Goal: Use online tool/utility: Utilize a website feature to perform a specific function

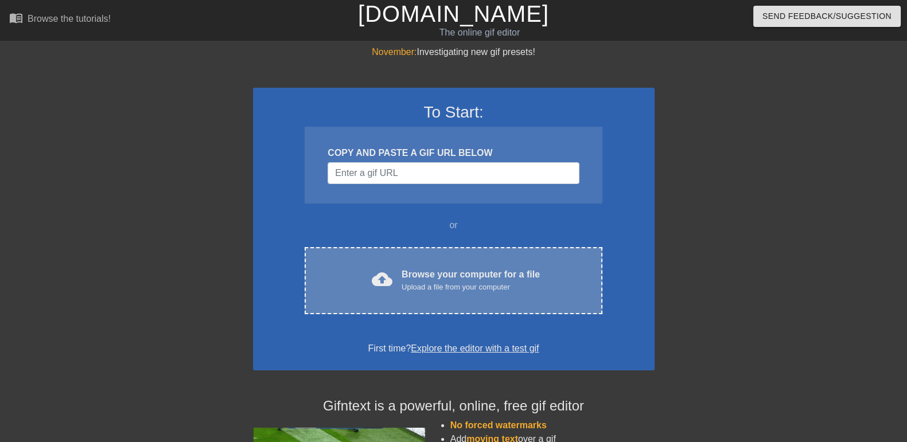
click at [460, 308] on div "cloud_upload Browse your computer for a file Upload a file from your computer C…" at bounding box center [453, 280] width 297 height 67
click at [403, 282] on div "Upload a file from your computer" at bounding box center [471, 287] width 138 height 11
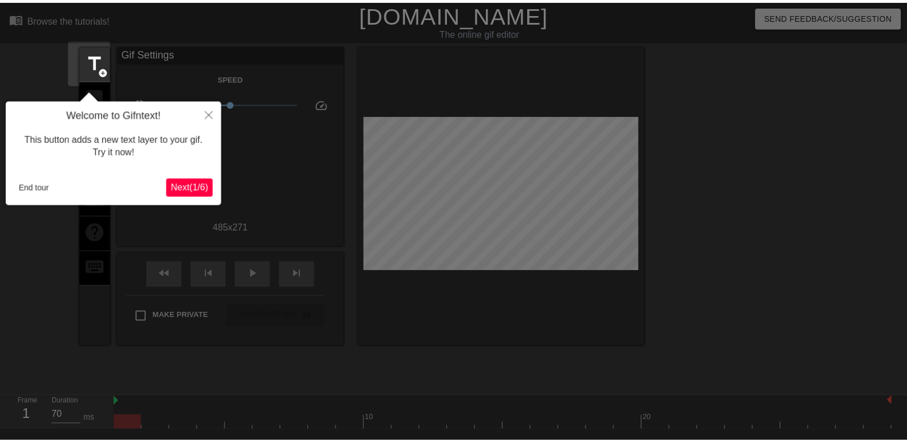
scroll to position [28, 0]
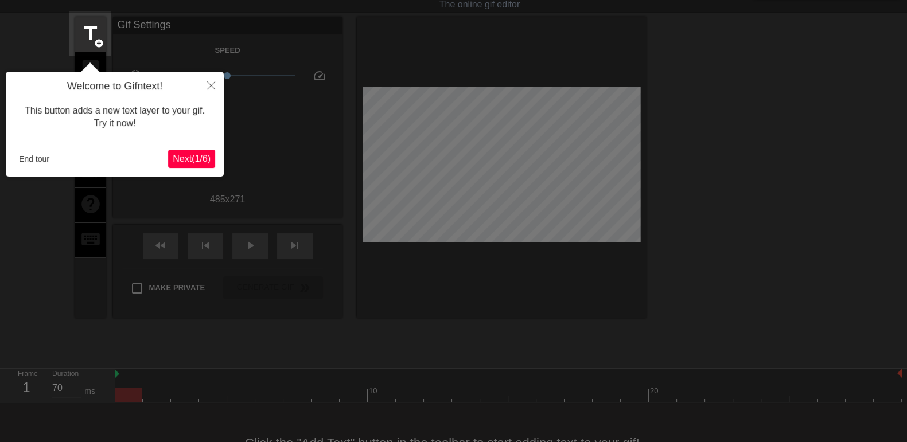
click at [187, 158] on span "Next ( 1 / 6 )" at bounding box center [192, 159] width 38 height 10
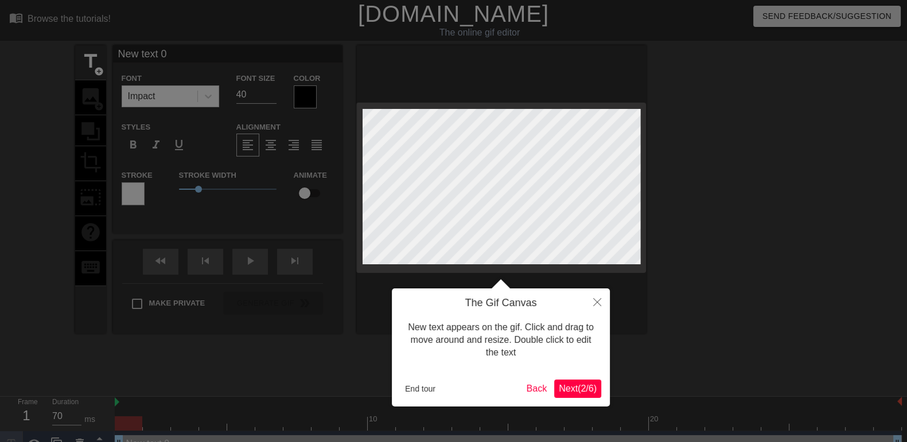
click at [594, 384] on span "Next ( 2 / 6 )" at bounding box center [578, 389] width 38 height 10
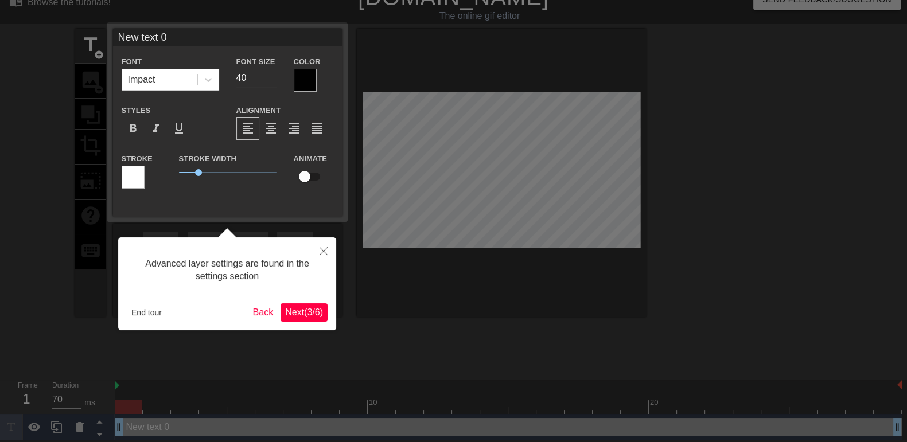
click at [311, 304] on button "Next ( 3 / 6 )" at bounding box center [304, 313] width 47 height 18
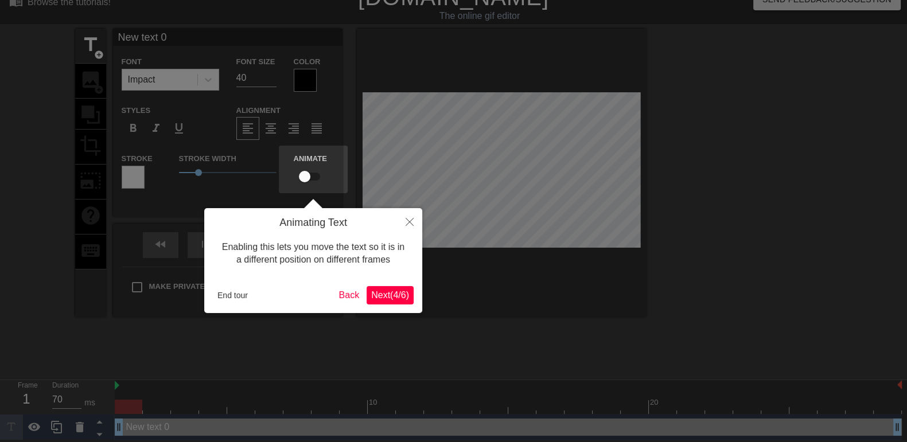
scroll to position [0, 0]
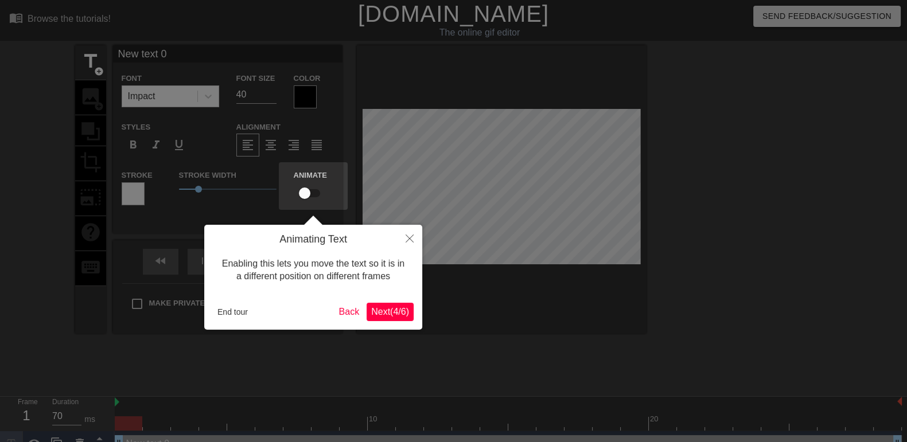
click at [403, 313] on span "Next ( 4 / 6 )" at bounding box center [390, 312] width 38 height 10
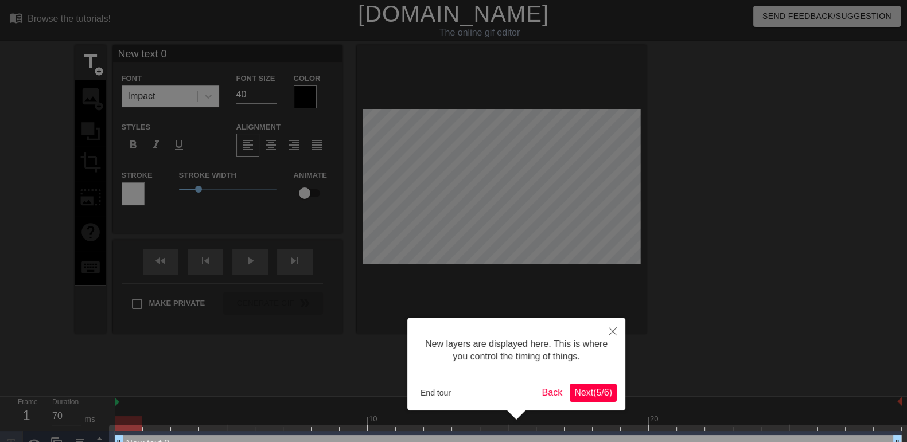
scroll to position [25, 0]
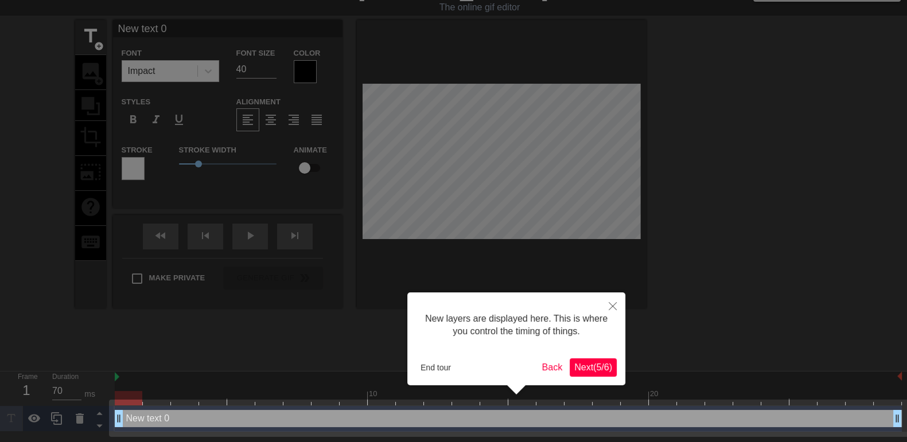
click at [605, 360] on button "Next ( 5 / 6 )" at bounding box center [593, 368] width 47 height 18
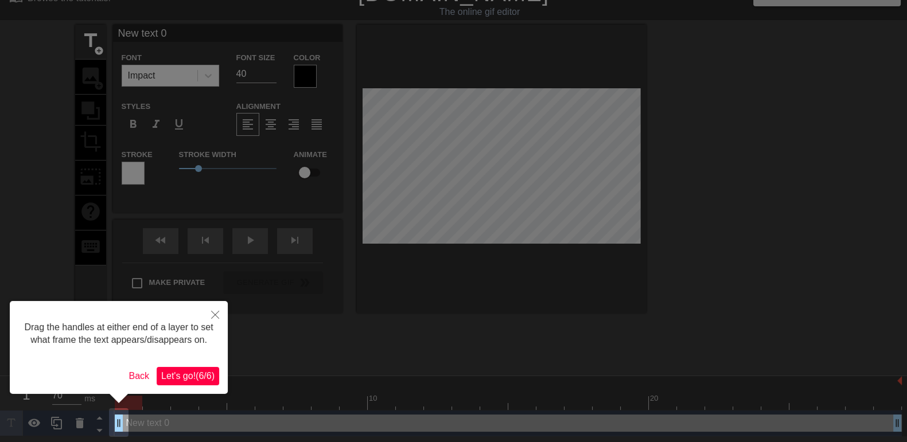
scroll to position [0, 0]
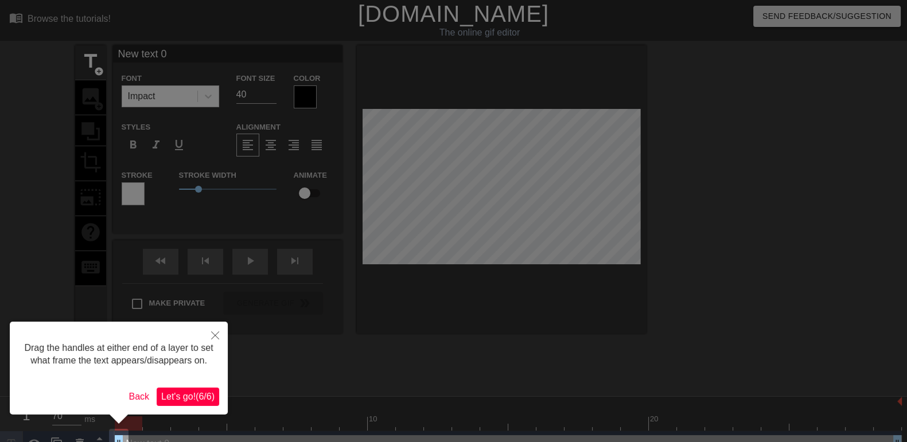
click at [199, 392] on span "Let's go! ( 6 / 6 )" at bounding box center [187, 397] width 53 height 10
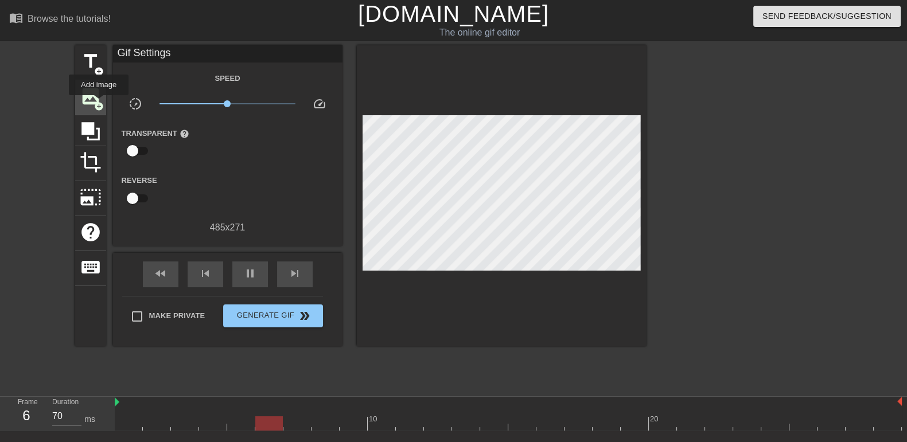
click at [99, 103] on span "add_circle" at bounding box center [99, 107] width 10 height 10
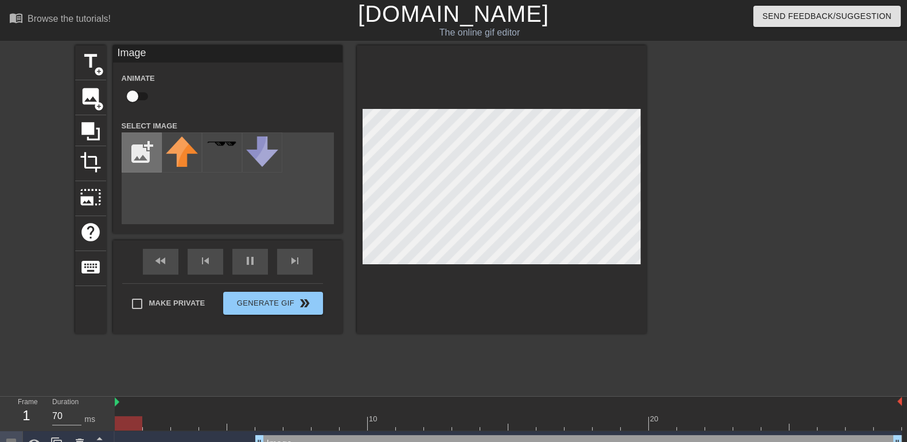
click at [133, 152] on input "file" at bounding box center [141, 152] width 39 height 39
type input "C:\fakepath\elliot-forsaken-forsaken-elliot.gif"
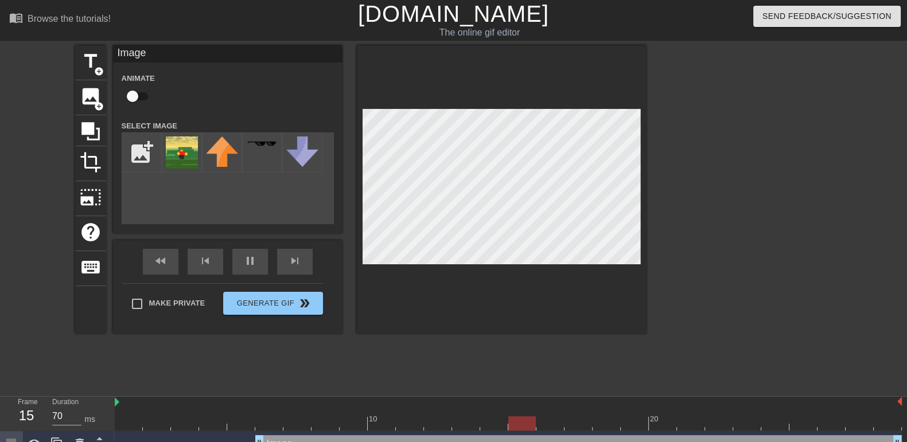
click at [187, 158] on img at bounding box center [182, 153] width 32 height 32
click at [637, 265] on div at bounding box center [502, 189] width 290 height 289
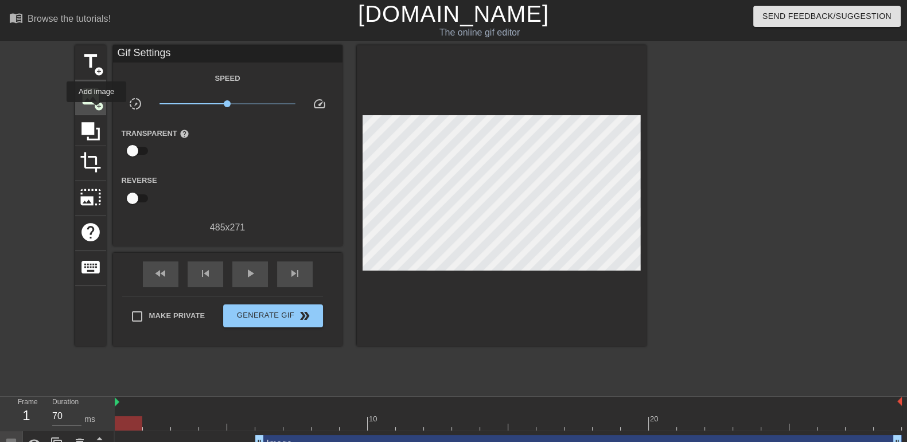
click at [96, 110] on div "image add_circle" at bounding box center [90, 97] width 31 height 35
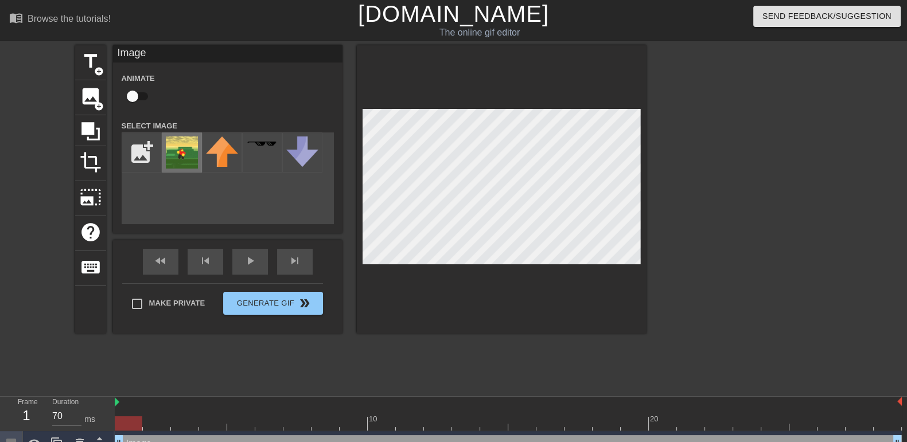
click at [193, 148] on img at bounding box center [182, 153] width 32 height 32
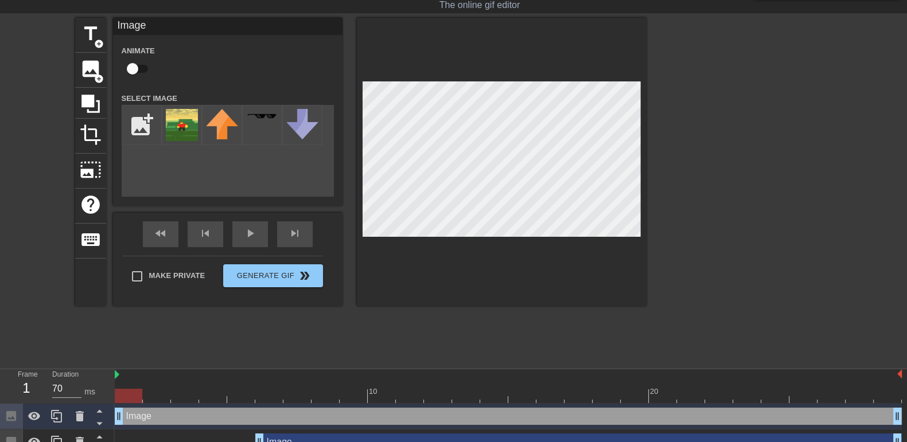
scroll to position [43, 0]
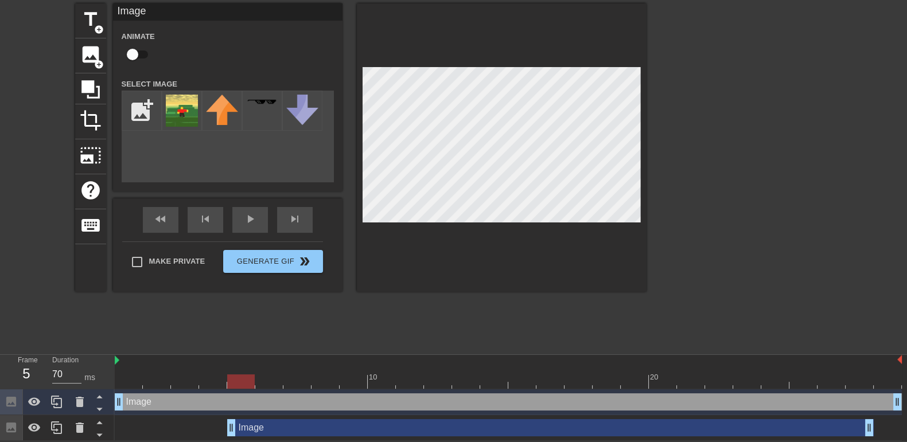
drag, startPoint x: 302, startPoint y: 426, endPoint x: 265, endPoint y: 425, distance: 37.3
click at [265, 425] on div "Image drag_handle drag_handle" at bounding box center [550, 428] width 647 height 17
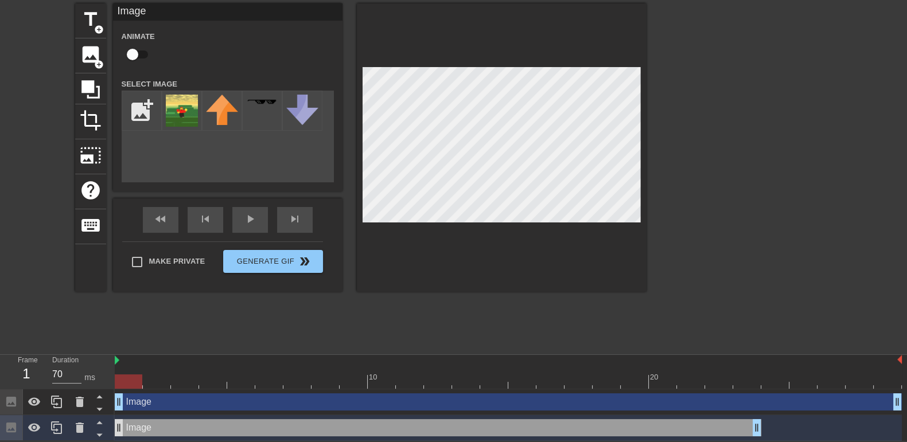
drag, startPoint x: 265, startPoint y: 425, endPoint x: 123, endPoint y: 423, distance: 141.8
click at [123, 423] on div "Image drag_handle drag_handle" at bounding box center [438, 428] width 647 height 17
click at [235, 422] on div "Image drag_handle drag_handle" at bounding box center [438, 428] width 647 height 17
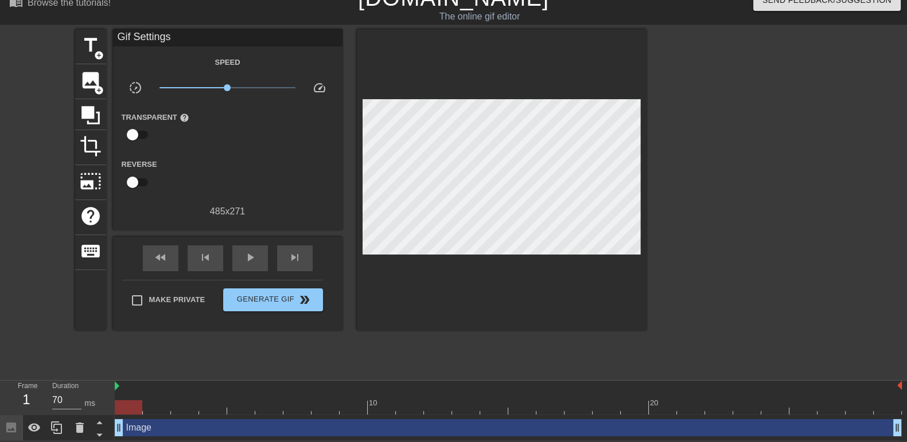
scroll to position [17, 0]
click at [235, 416] on div "Image drag_handle drag_handle" at bounding box center [508, 429] width 787 height 26
click at [227, 429] on div "Image drag_handle drag_handle" at bounding box center [508, 428] width 787 height 17
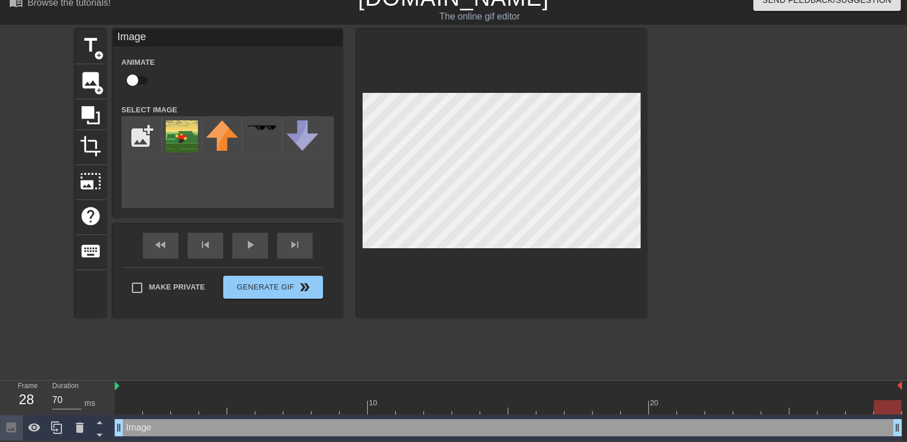
drag, startPoint x: 899, startPoint y: 425, endPoint x: 918, endPoint y: 425, distance: 18.9
click at [907, 425] on html "menu_book Browse the tutorials! Gifntext.com The online gif editor Send Feedbac…" at bounding box center [453, 212] width 907 height 457
drag, startPoint x: 118, startPoint y: 424, endPoint x: 83, endPoint y: 422, distance: 35.1
click at [84, 422] on div "Frame 28 Duration 70 ms 10 20 Image drag_handle drag_handle" at bounding box center [453, 411] width 907 height 60
click at [640, 247] on div at bounding box center [502, 173] width 290 height 289
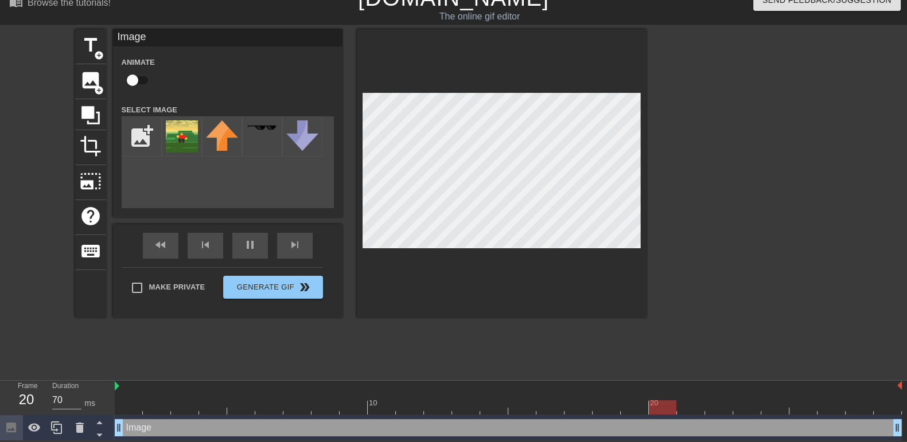
click at [267, 433] on div "Image drag_handle drag_handle" at bounding box center [508, 428] width 787 height 17
click at [269, 425] on div "Image drag_handle drag_handle" at bounding box center [508, 428] width 787 height 17
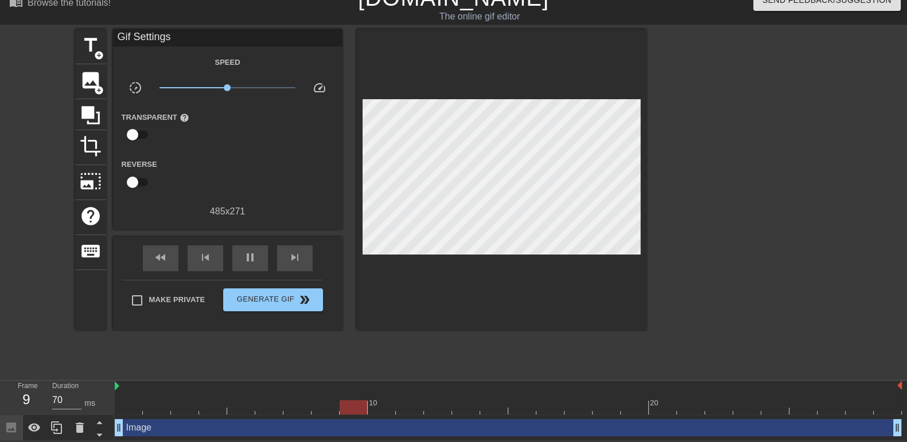
click at [262, 355] on div "title add_circle image add_circle crop photo_size_select_large help keyboard Gi…" at bounding box center [361, 201] width 572 height 344
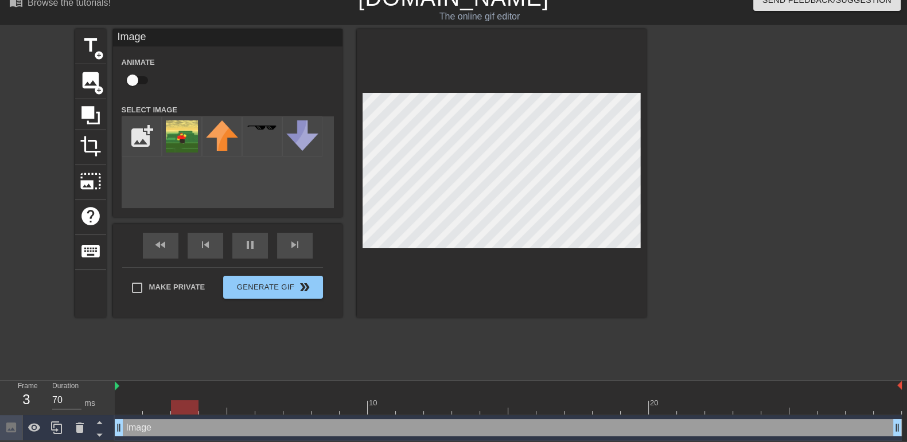
click at [639, 248] on div at bounding box center [502, 173] width 290 height 289
click at [495, 83] on div at bounding box center [502, 173] width 290 height 289
click at [416, 344] on div "title add_circle image add_circle crop photo_size_select_large help keyboard Im…" at bounding box center [361, 201] width 572 height 344
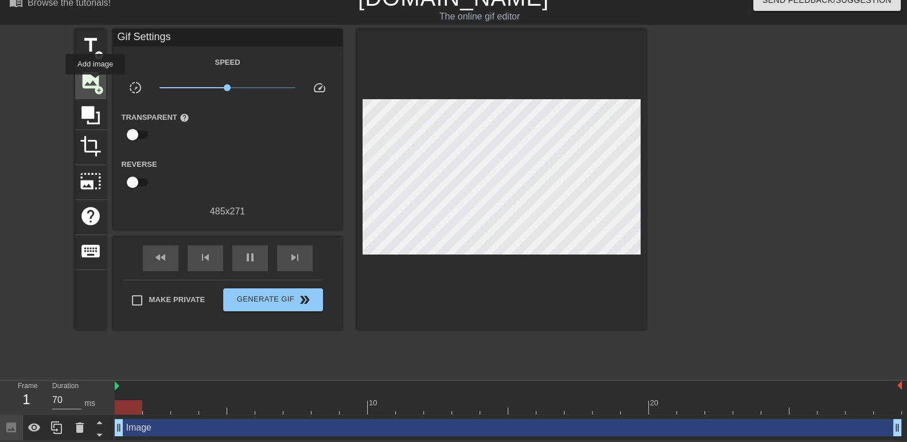
click at [95, 86] on span "add_circle" at bounding box center [99, 91] width 10 height 10
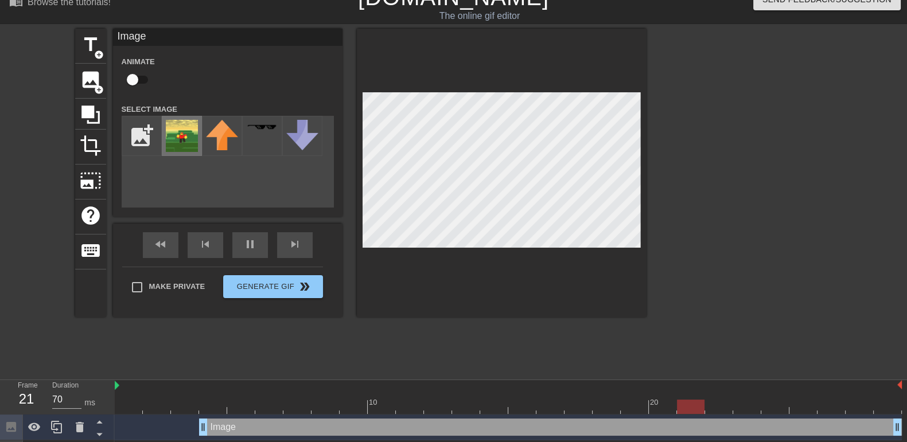
click at [181, 133] on img at bounding box center [182, 136] width 32 height 32
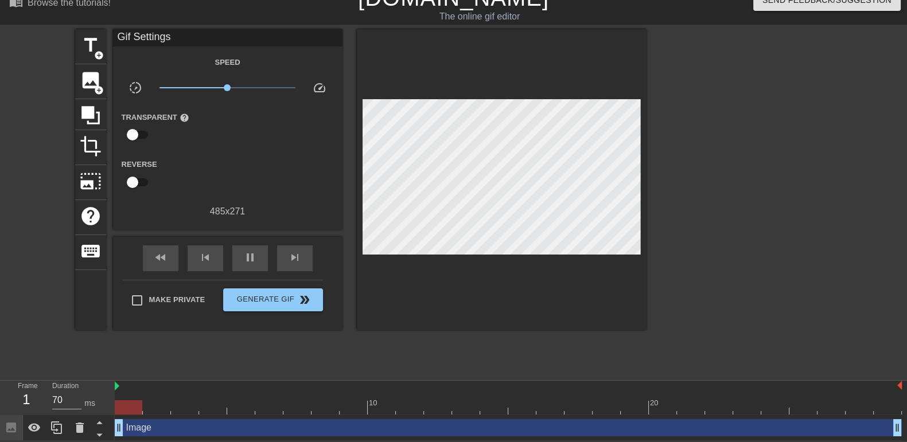
click at [192, 433] on div "Image drag_handle drag_handle" at bounding box center [508, 428] width 787 height 17
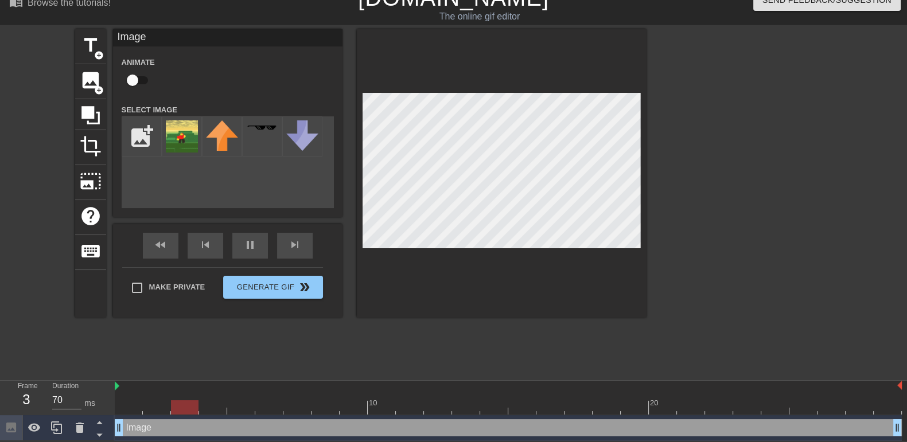
drag, startPoint x: 154, startPoint y: 433, endPoint x: 445, endPoint y: 429, distance: 291.0
click at [445, 429] on div "Image drag_handle drag_handle" at bounding box center [508, 428] width 787 height 17
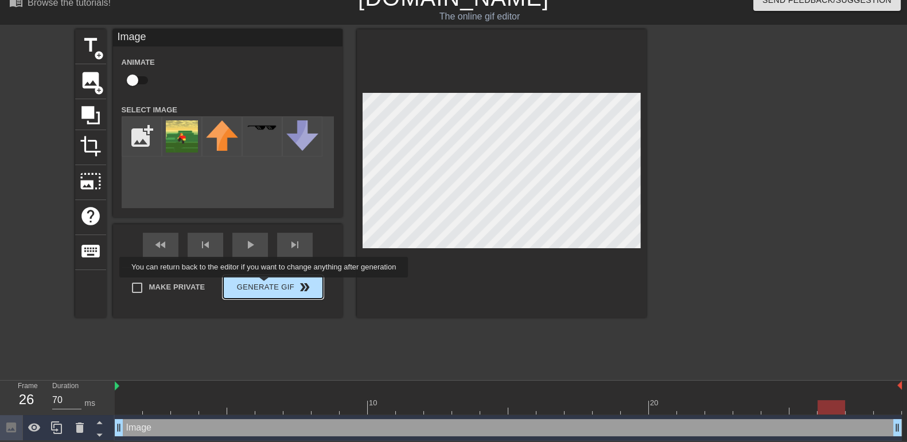
click at [265, 286] on button "Generate Gif double_arrow" at bounding box center [272, 287] width 99 height 23
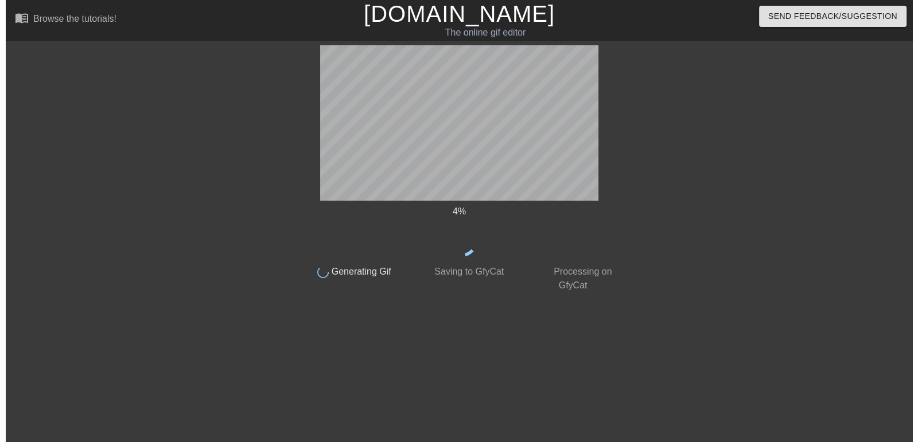
scroll to position [0, 0]
